Goal: Transaction & Acquisition: Purchase product/service

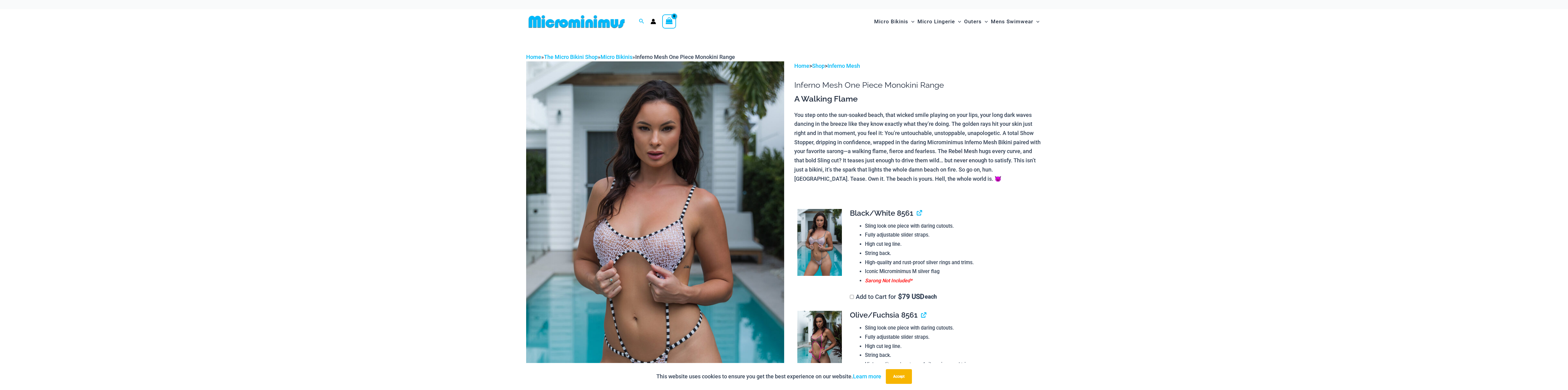
type input "**********"
click at [815, 245] on img at bounding box center [819, 243] width 44 height 67
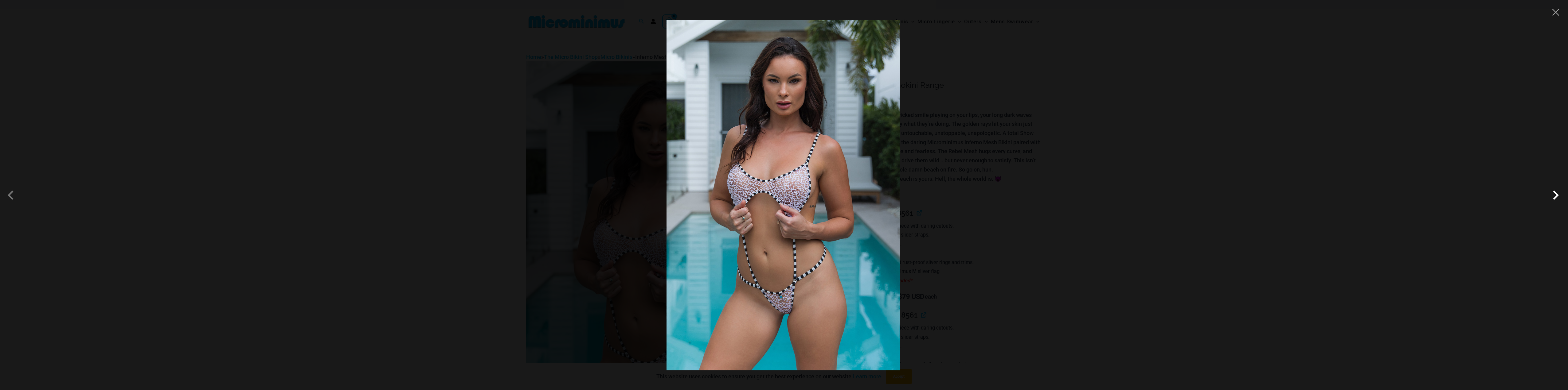
click at [1556, 195] on span at bounding box center [1556, 195] width 18 height 18
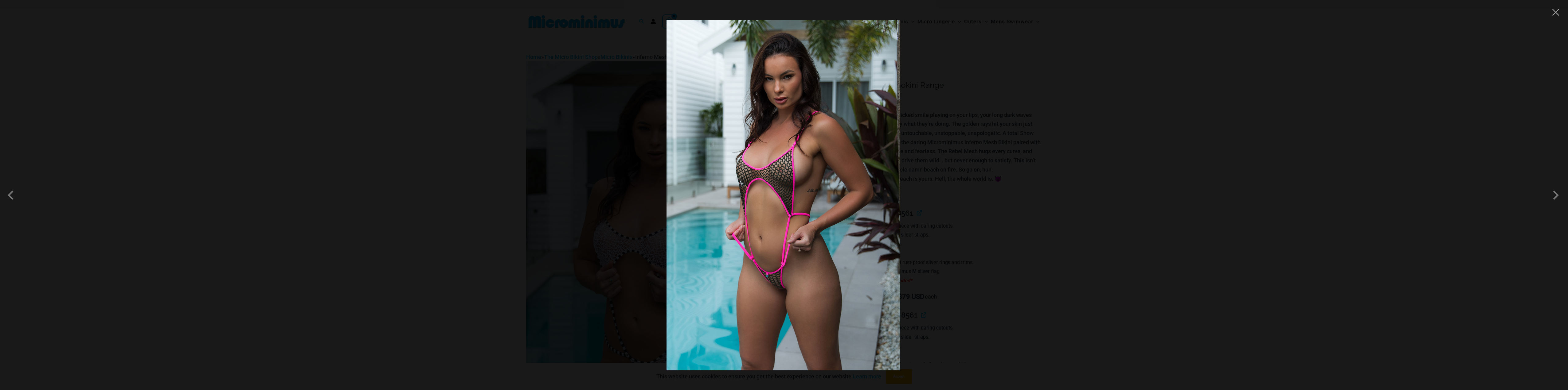
click at [1544, 191] on div at bounding box center [784, 195] width 1568 height 390
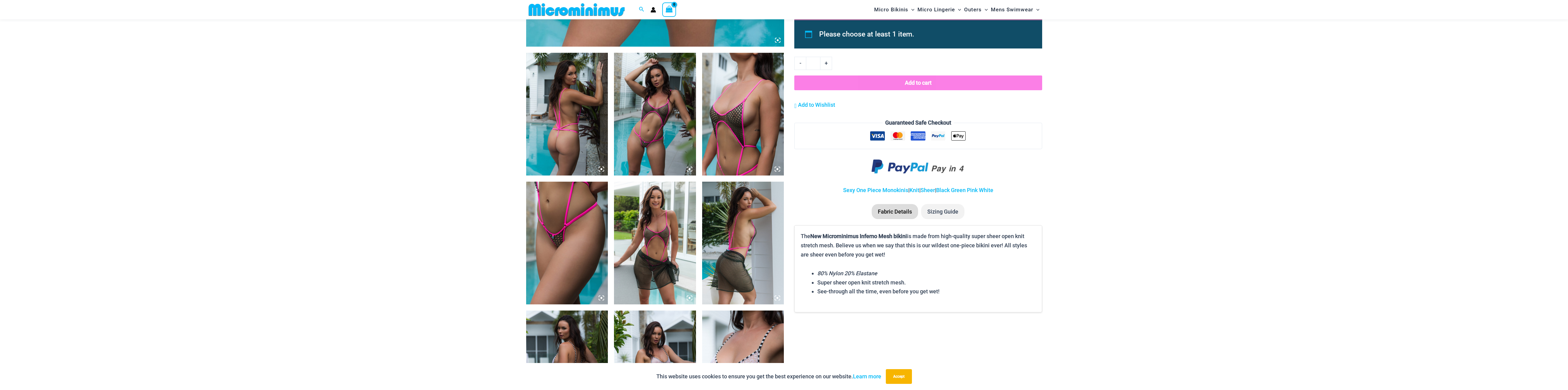
scroll to position [394, 0]
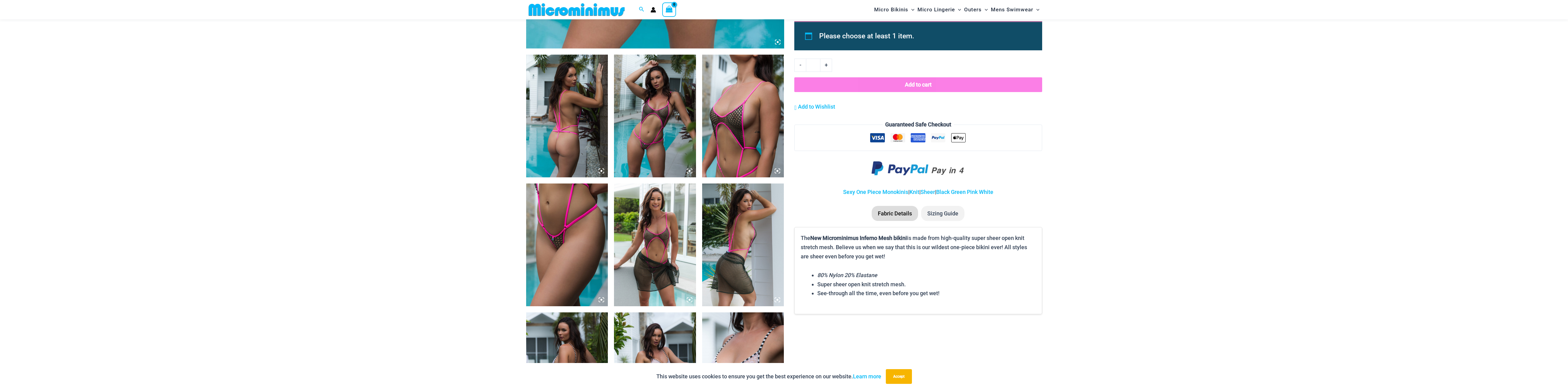
click at [545, 137] on img at bounding box center [567, 116] width 82 height 123
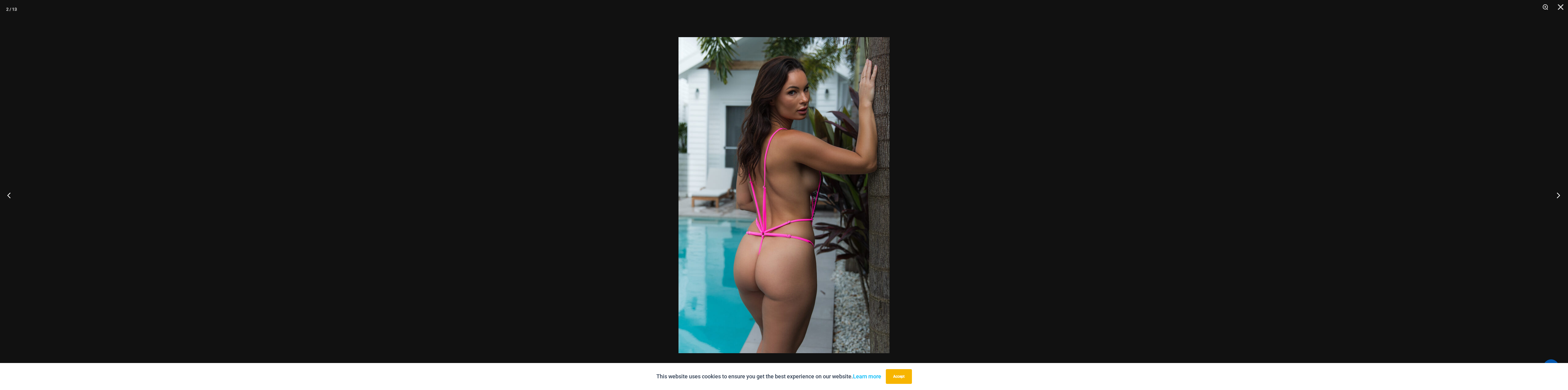
click at [1555, 192] on button "Next" at bounding box center [1556, 195] width 23 height 30
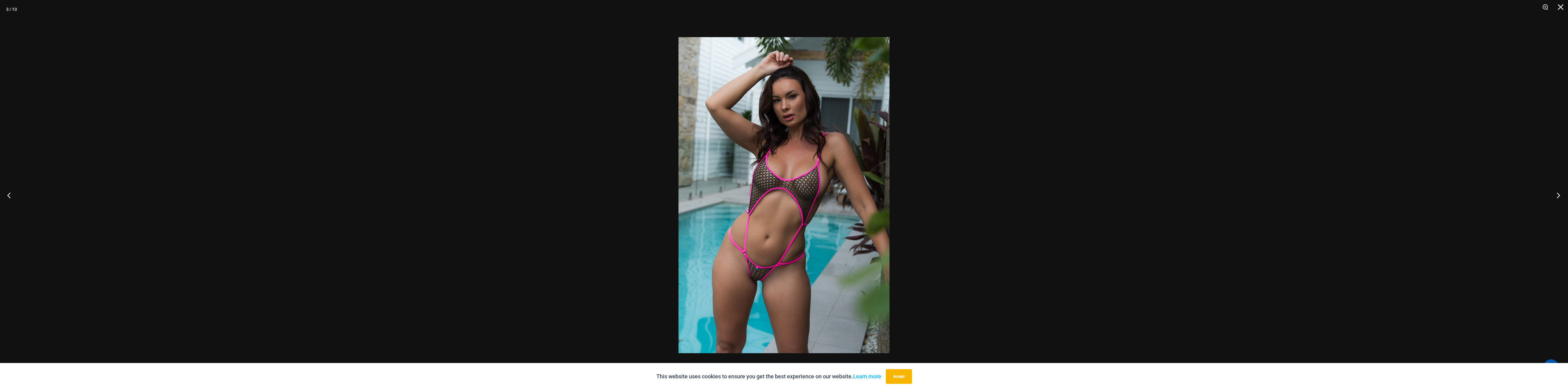
click at [1555, 192] on button "Next" at bounding box center [1556, 195] width 23 height 30
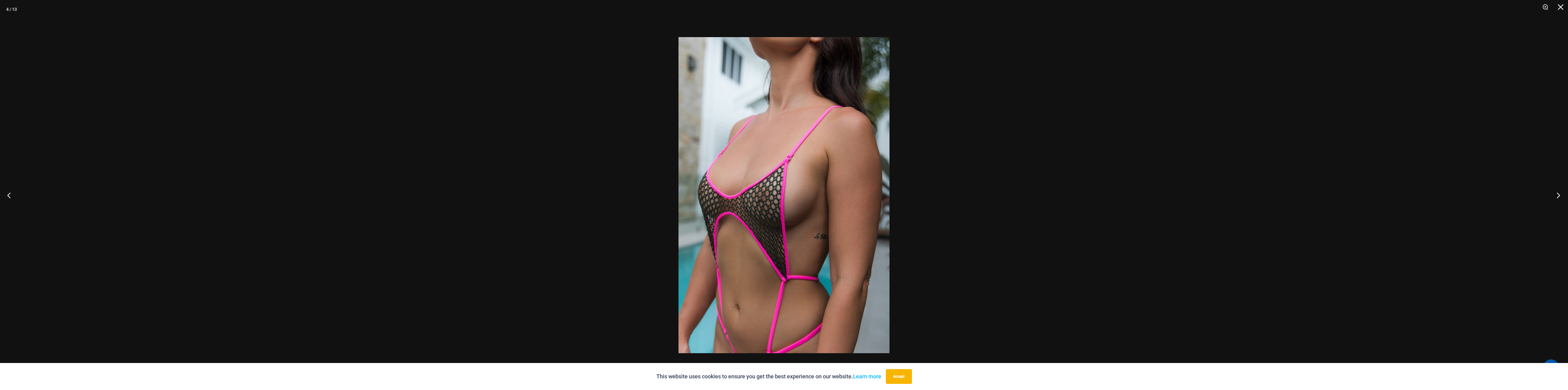
click at [1555, 192] on button "Next" at bounding box center [1556, 195] width 23 height 30
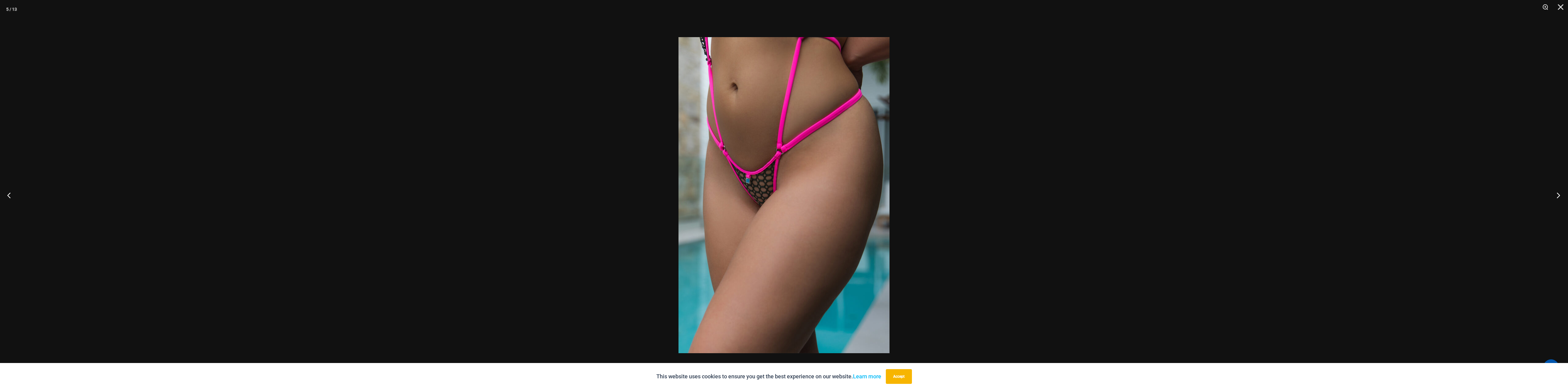
click at [1555, 192] on button "Next" at bounding box center [1556, 195] width 23 height 30
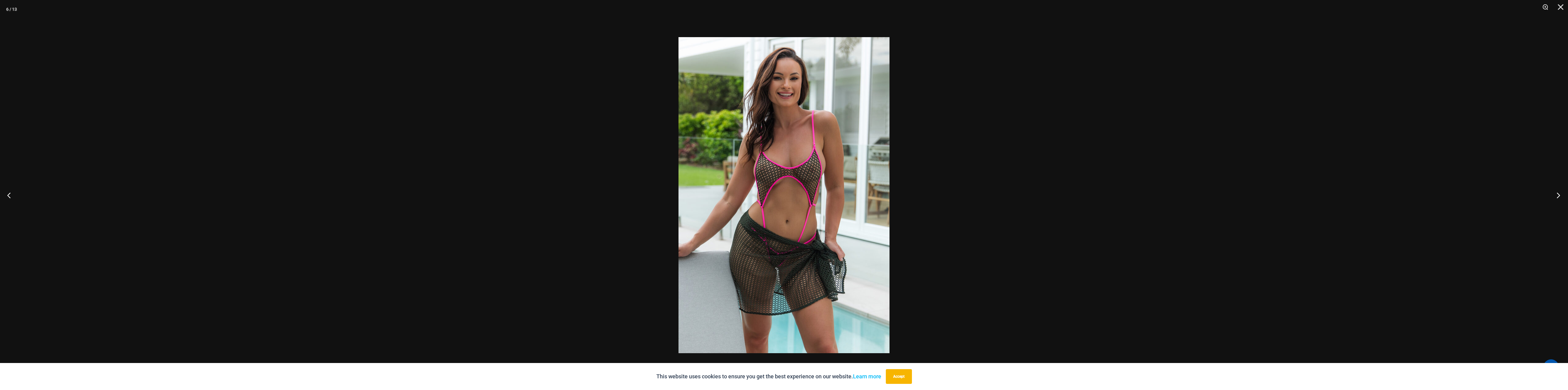
click at [1555, 192] on button "Next" at bounding box center [1556, 195] width 23 height 30
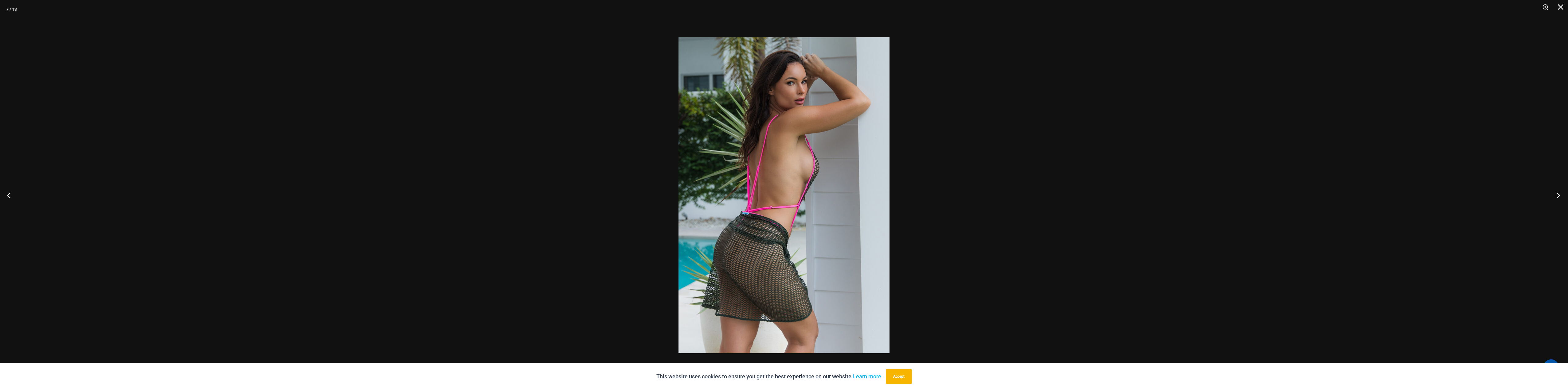
click at [1555, 192] on button "Next" at bounding box center [1556, 195] width 23 height 30
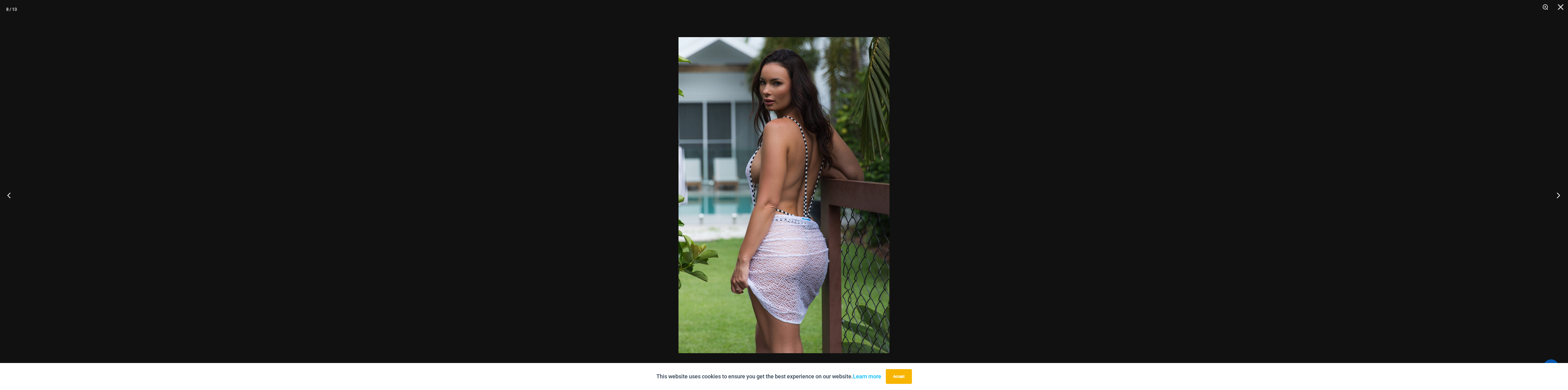
click at [1555, 192] on button "Next" at bounding box center [1556, 195] width 23 height 30
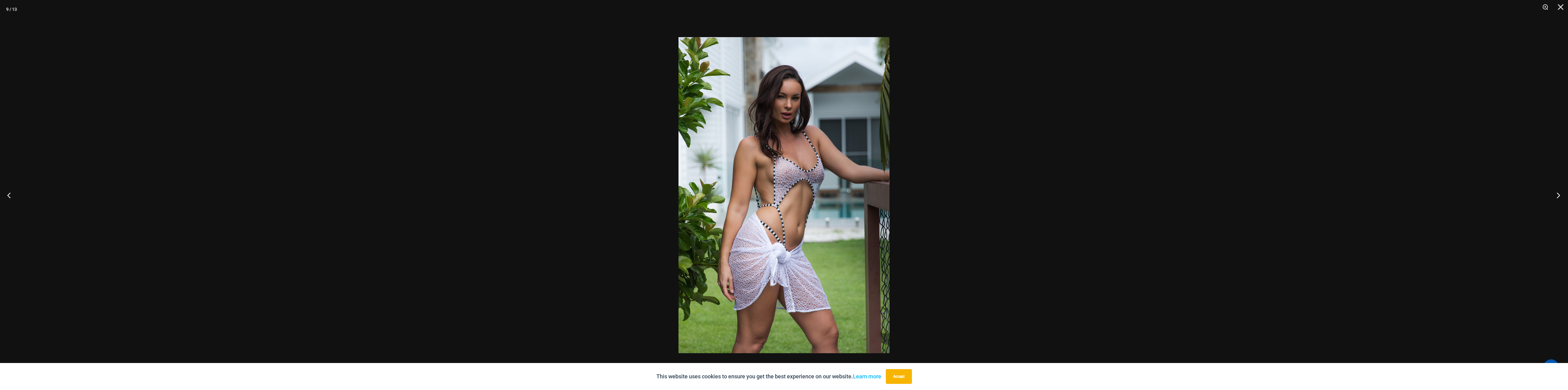
click at [1555, 192] on button "Next" at bounding box center [1556, 195] width 23 height 30
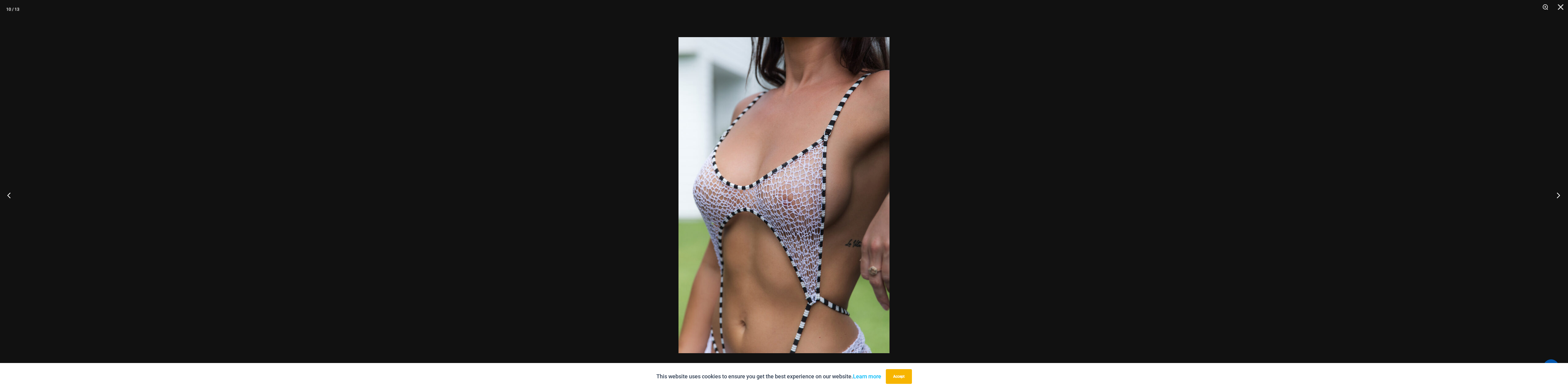
click at [1555, 192] on button "Next" at bounding box center [1556, 195] width 23 height 30
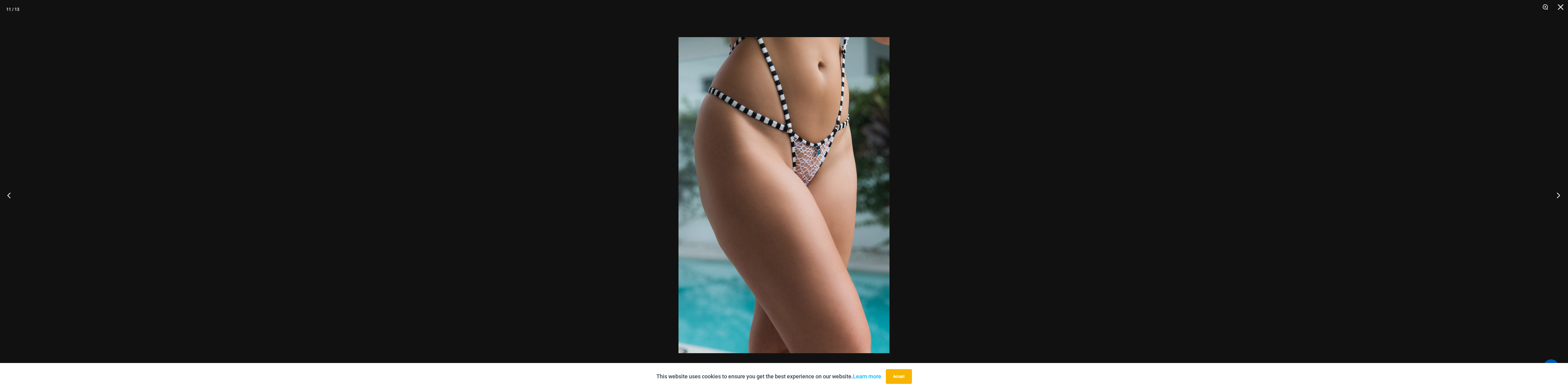
click at [1555, 192] on button "Next" at bounding box center [1556, 195] width 23 height 30
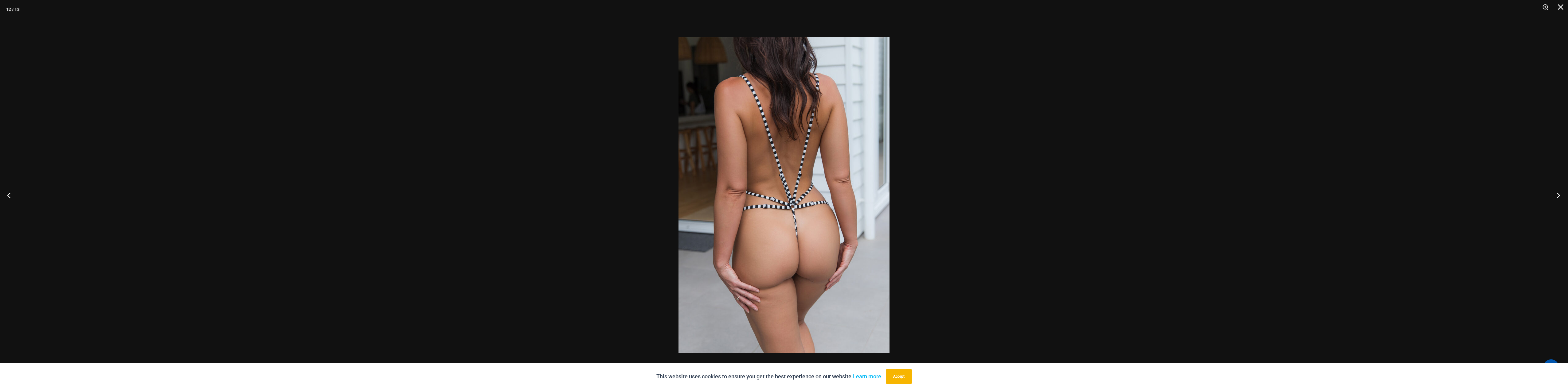
click at [1555, 192] on button "Next" at bounding box center [1556, 195] width 23 height 30
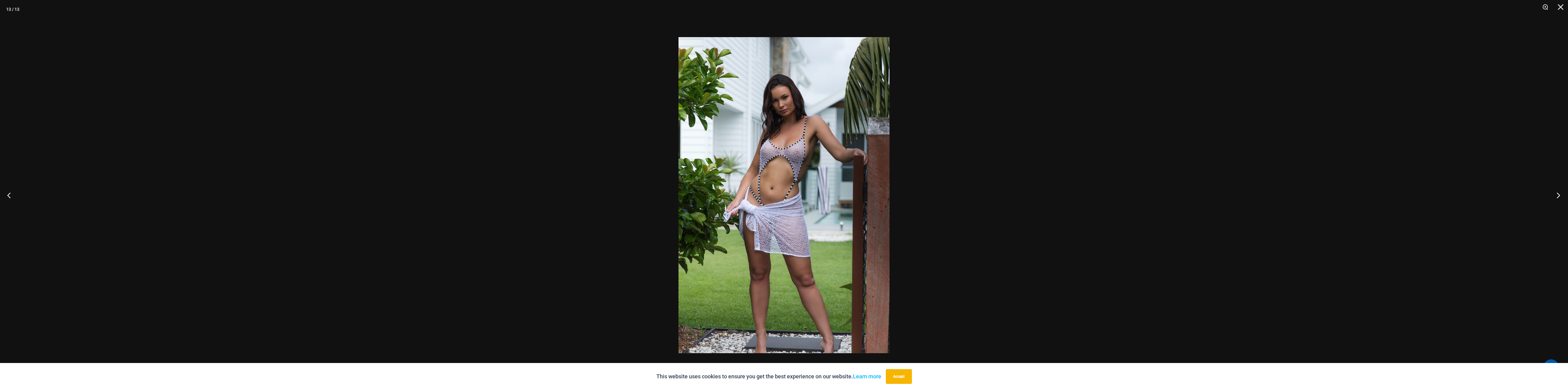
click at [1555, 192] on button "Next" at bounding box center [1556, 195] width 23 height 30
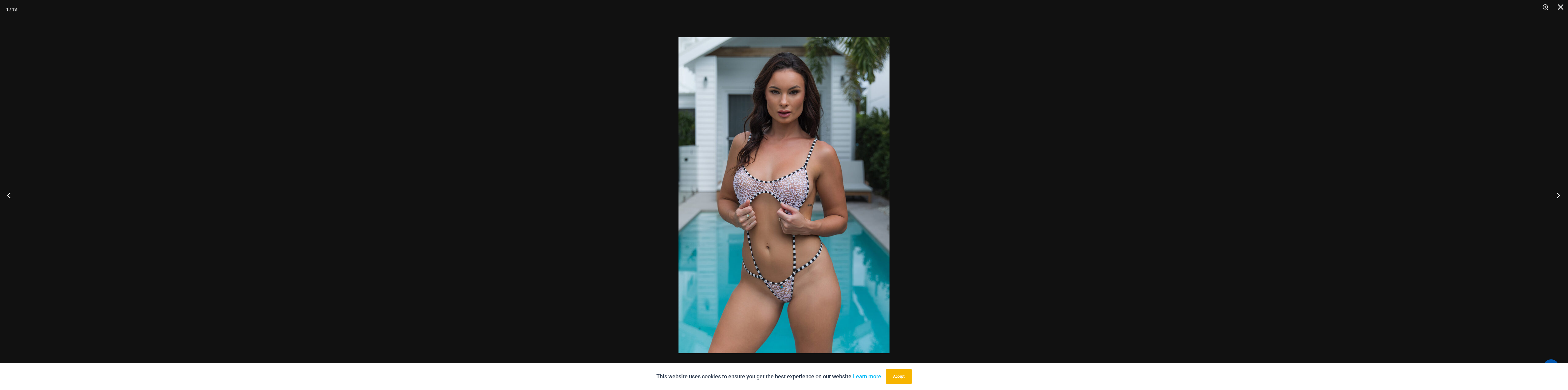
click at [1555, 192] on button "Next" at bounding box center [1556, 195] width 23 height 30
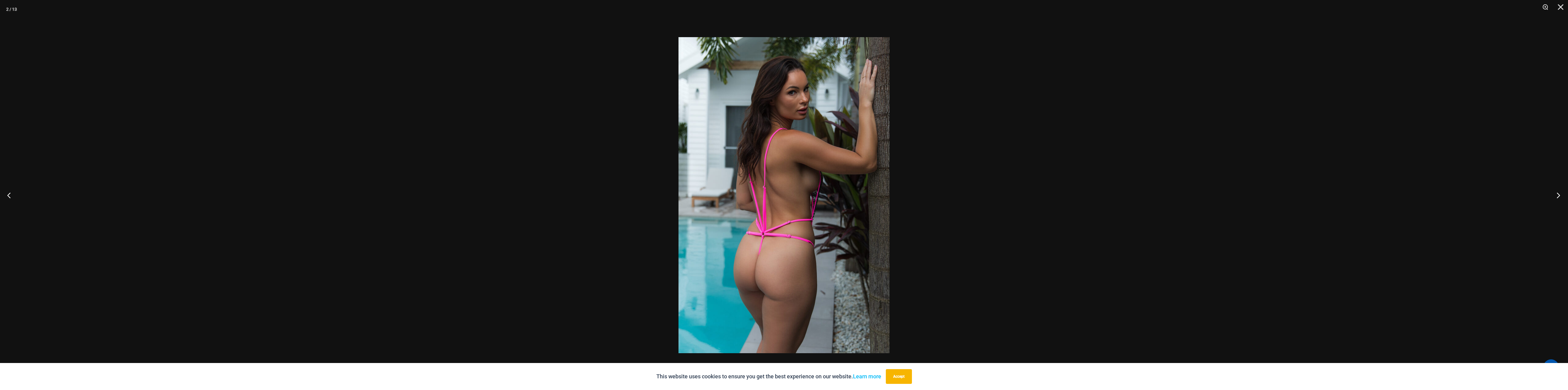
click at [1555, 192] on button "Next" at bounding box center [1556, 195] width 23 height 30
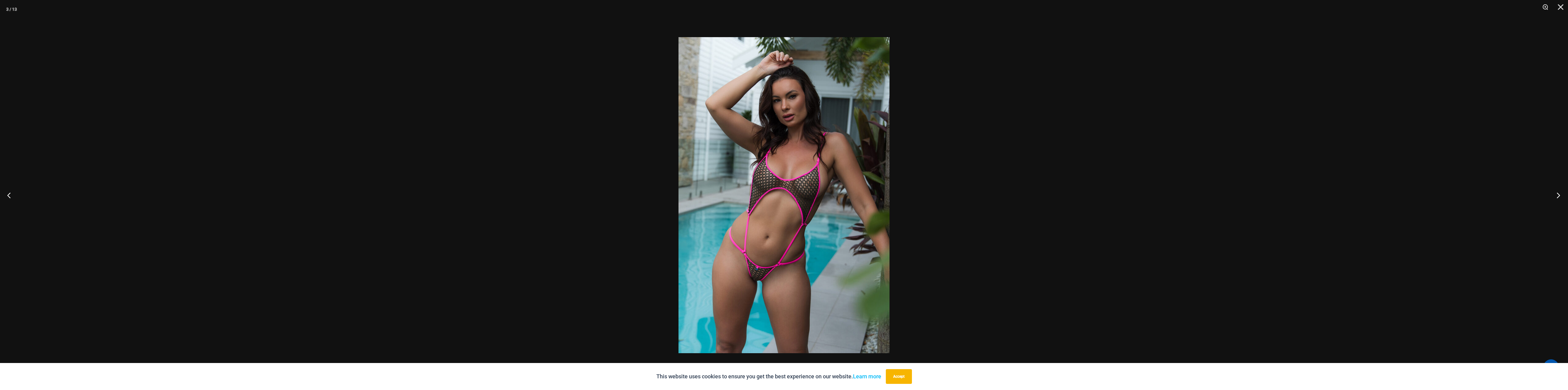
click at [1555, 192] on button "Next" at bounding box center [1556, 195] width 23 height 30
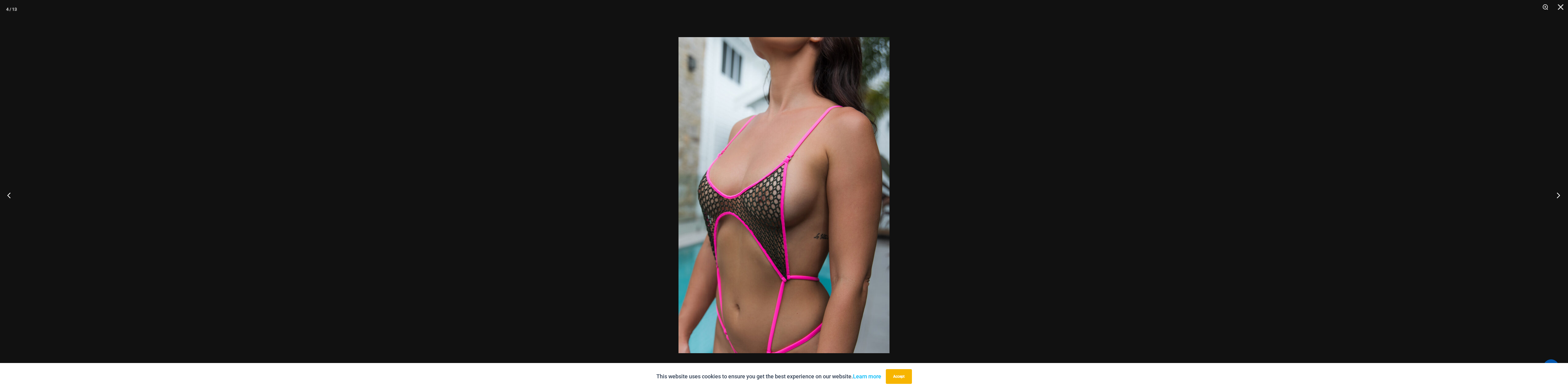
click at [1555, 192] on button "Next" at bounding box center [1556, 195] width 23 height 30
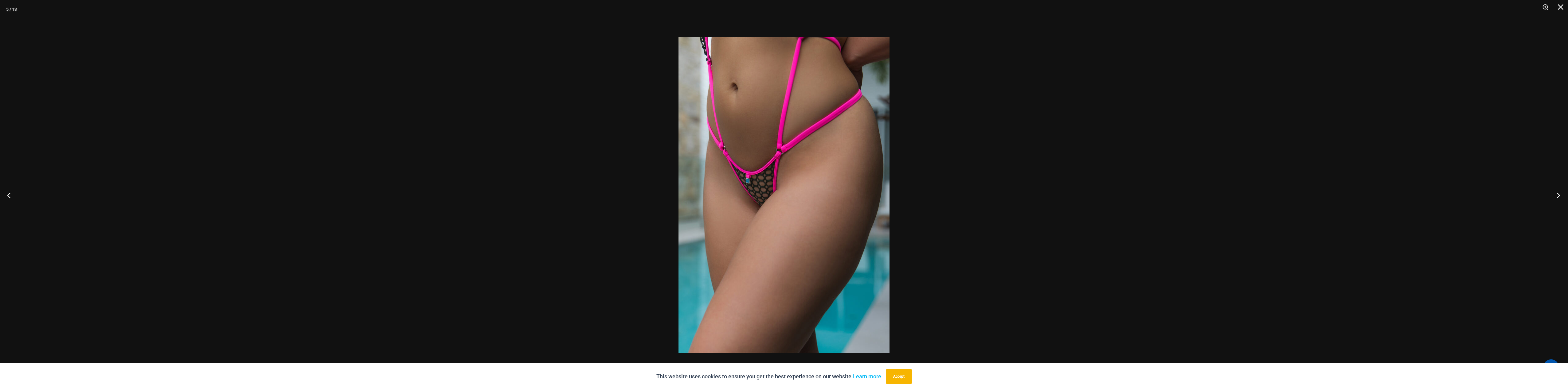
click at [1555, 192] on button "Next" at bounding box center [1556, 195] width 23 height 30
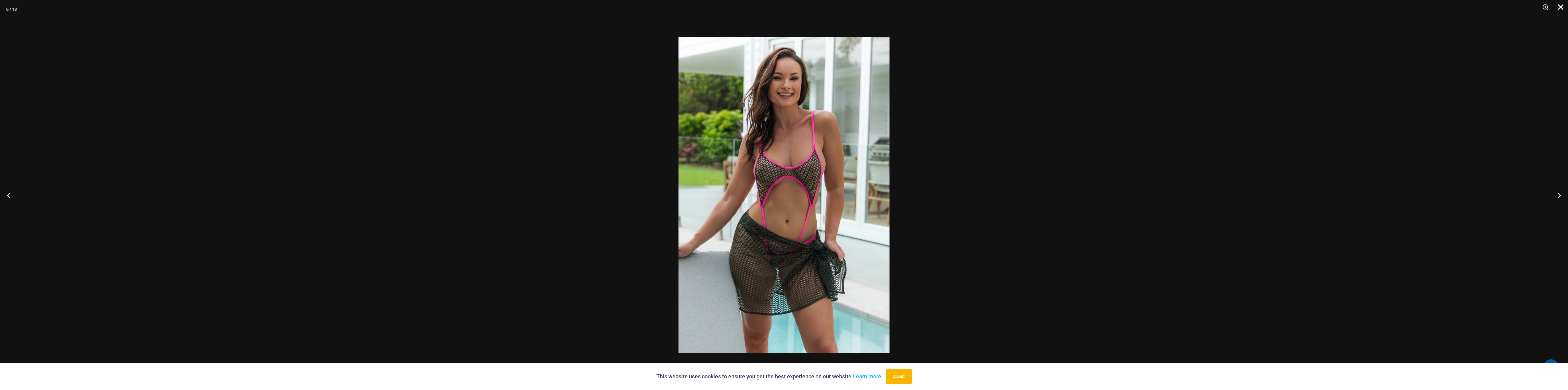
click at [1564, 9] on button "Close" at bounding box center [1558, 9] width 15 height 18
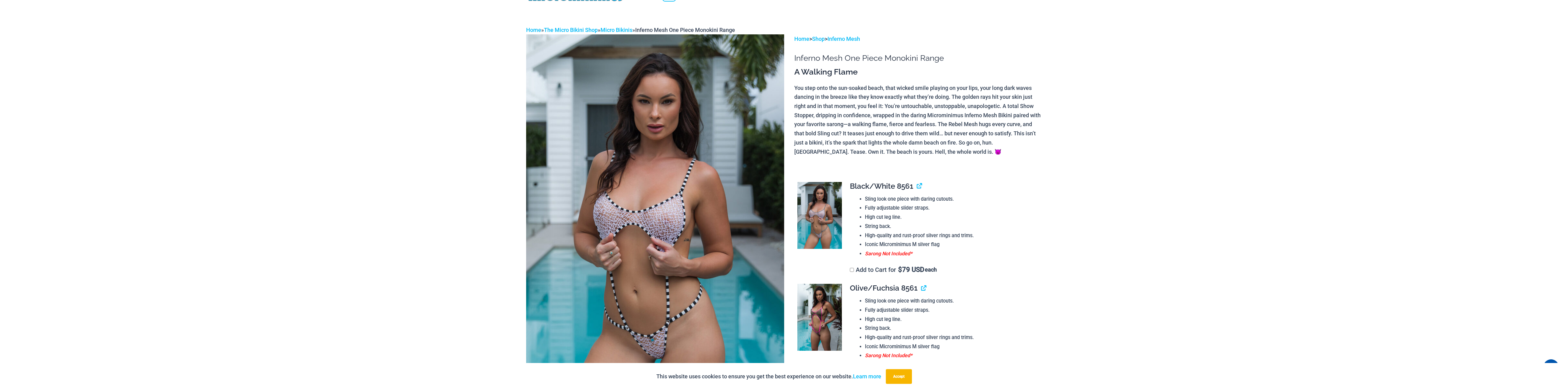
scroll to position [0, 0]
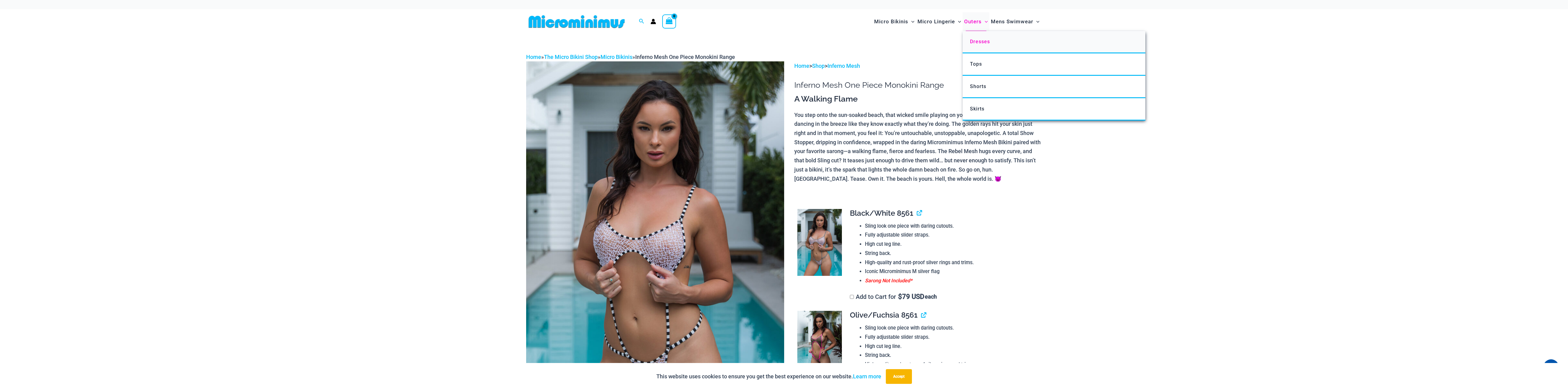
click at [987, 41] on span "Dresses" at bounding box center [980, 42] width 20 height 6
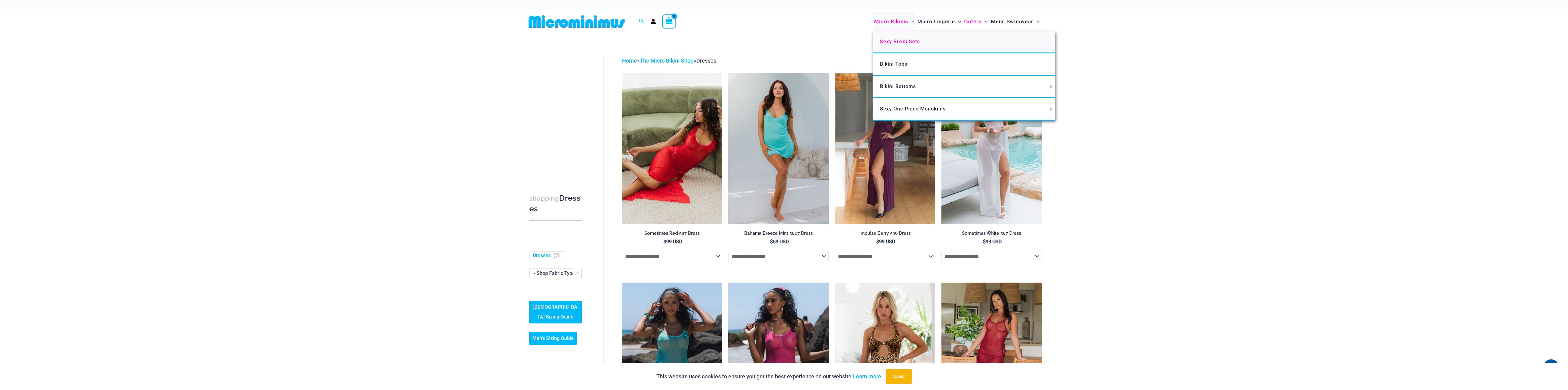
type input "**********"
click at [909, 41] on span "Sexy Bikini Sets" at bounding box center [900, 42] width 40 height 6
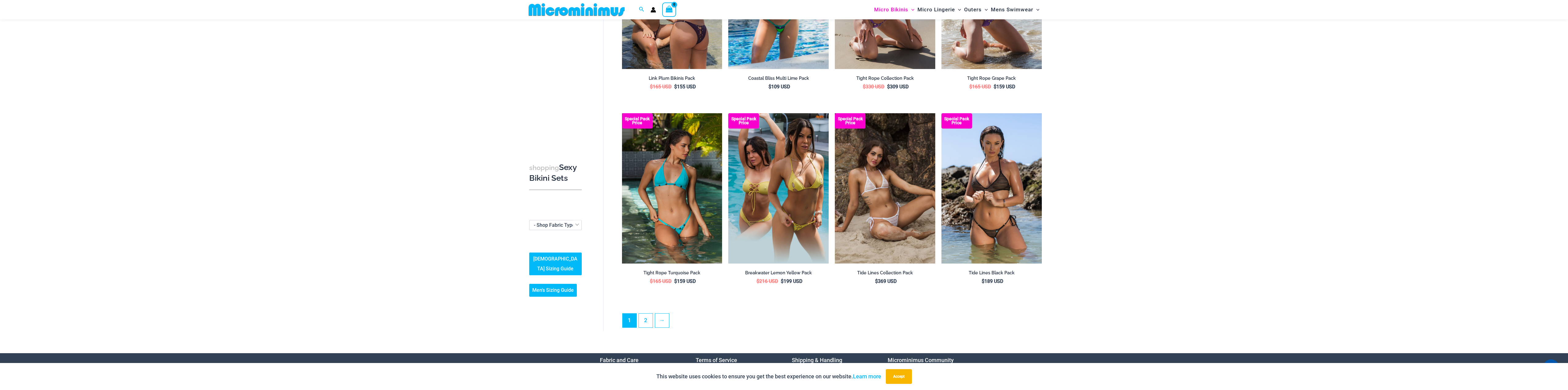
scroll to position [1315, 0]
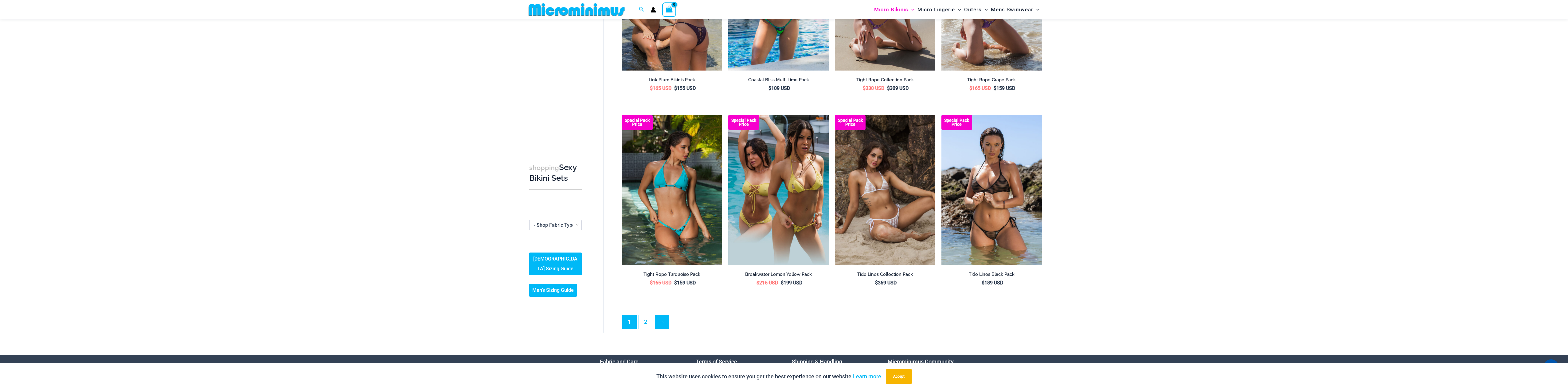
type input "**********"
click at [659, 319] on link "→" at bounding box center [662, 322] width 15 height 15
